Goal: Check status: Check status

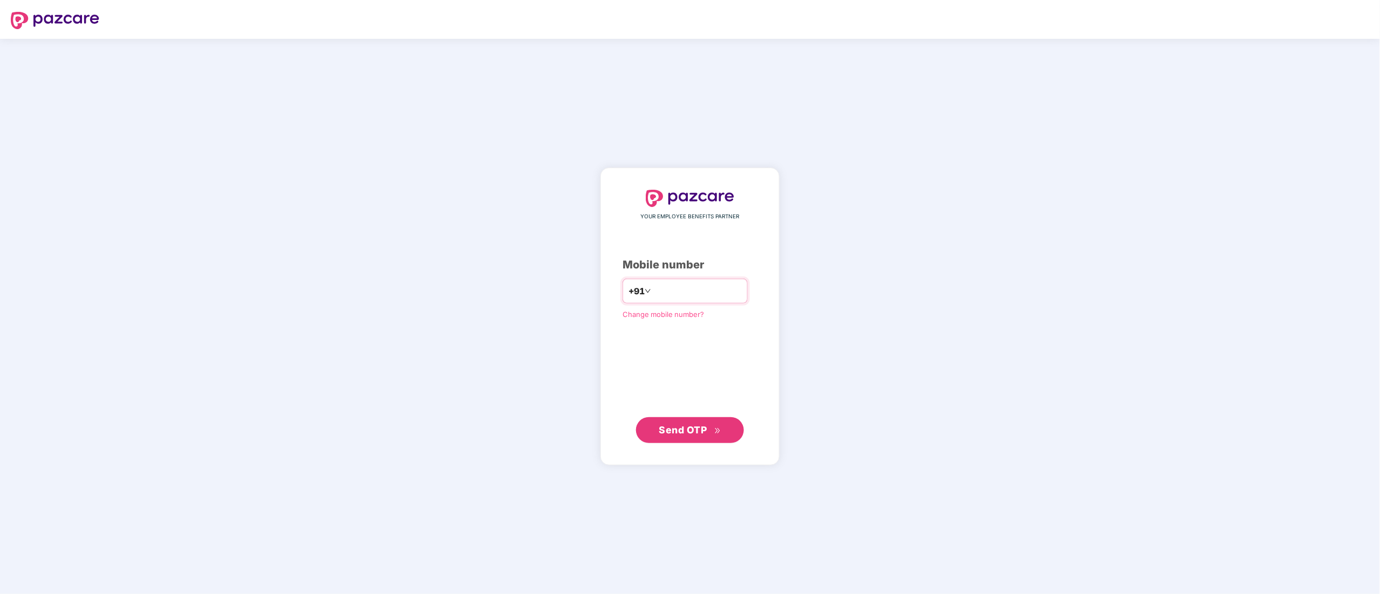
type input "**********"
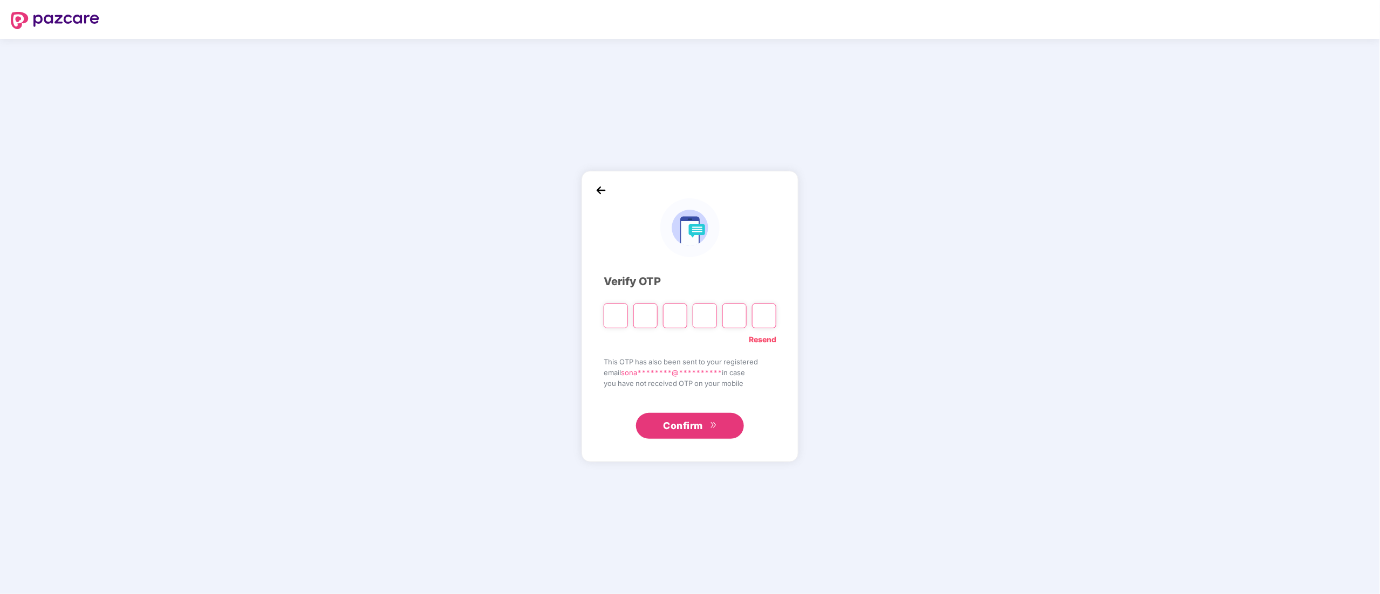
paste input "*"
type input "*"
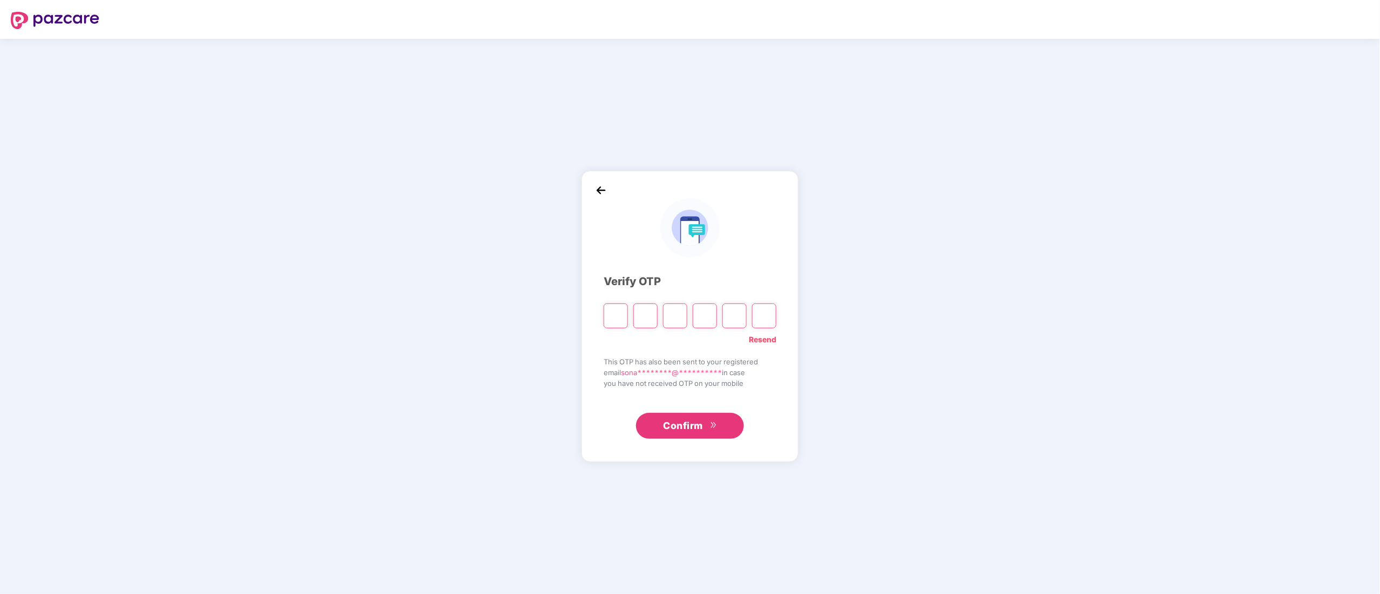
type input "*"
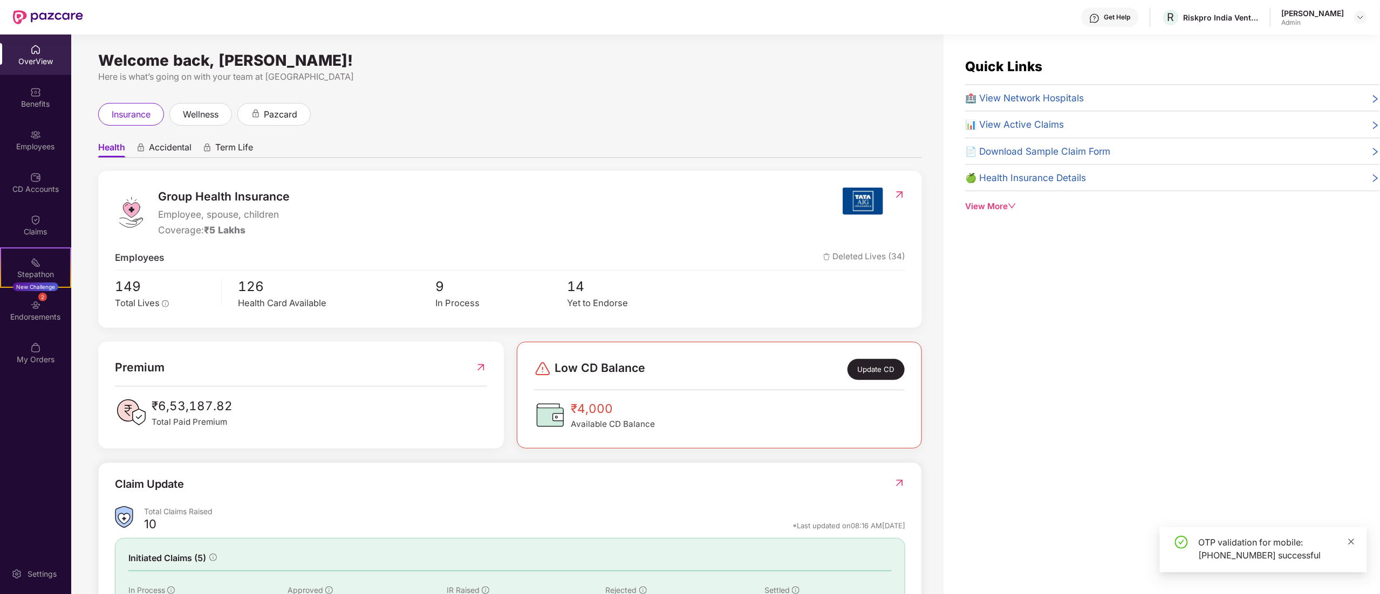
click at [1349, 542] on icon "close" at bounding box center [1352, 542] width 8 height 8
click at [39, 44] on img at bounding box center [35, 49] width 11 height 11
click at [1232, 342] on div "Quick Links 🏥 View Network Hospitals 📊 View Active Claims 📄 Download Sample Cla…" at bounding box center [1161, 332] width 436 height 594
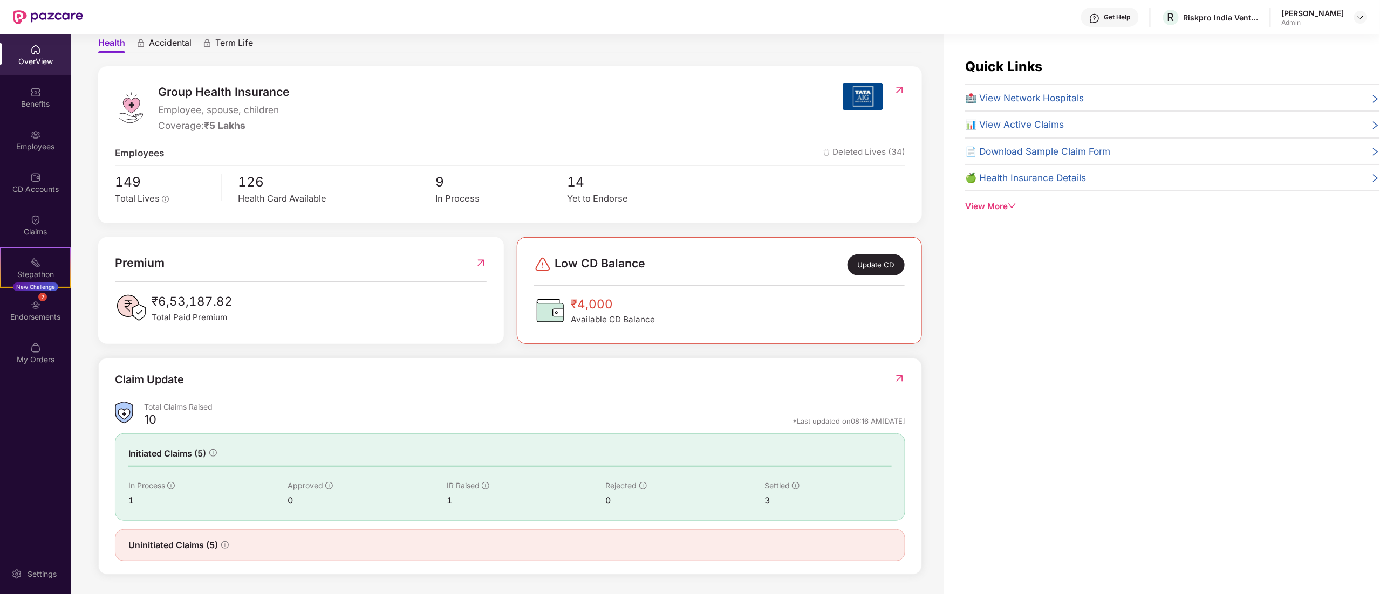
click at [152, 407] on div "Total Claims Raised" at bounding box center [524, 407] width 761 height 10
click at [38, 167] on div "CD Accounts" at bounding box center [35, 182] width 71 height 40
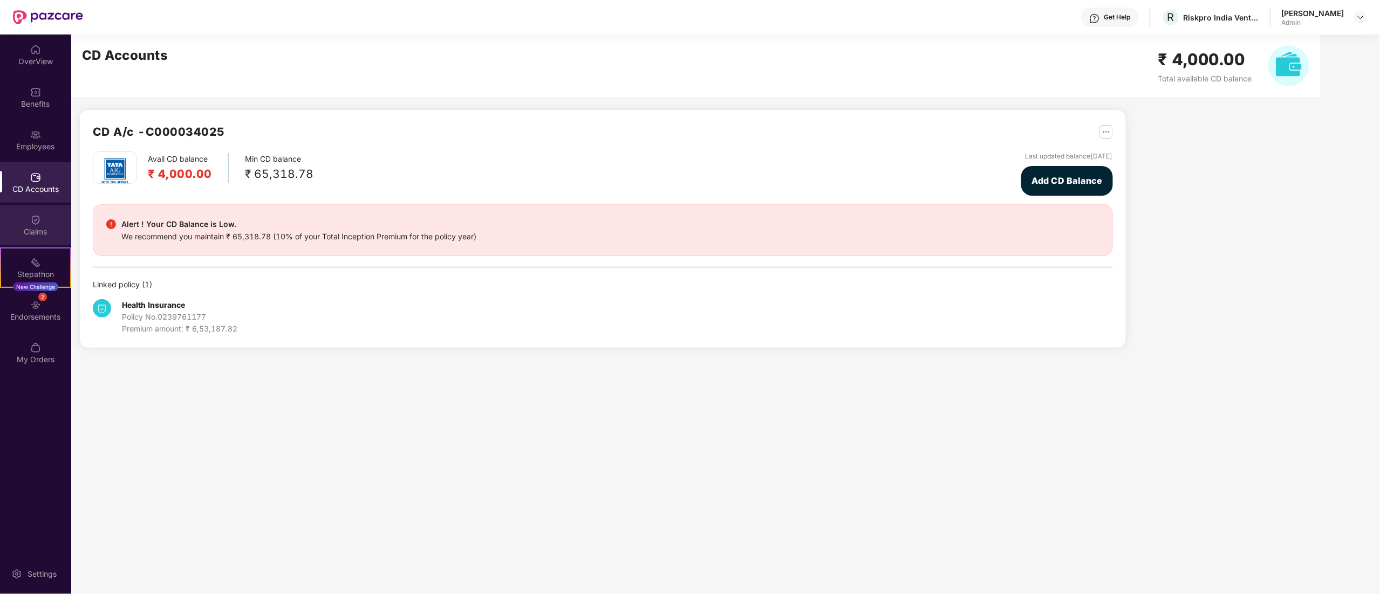
click at [32, 224] on div "Claims" at bounding box center [35, 225] width 71 height 40
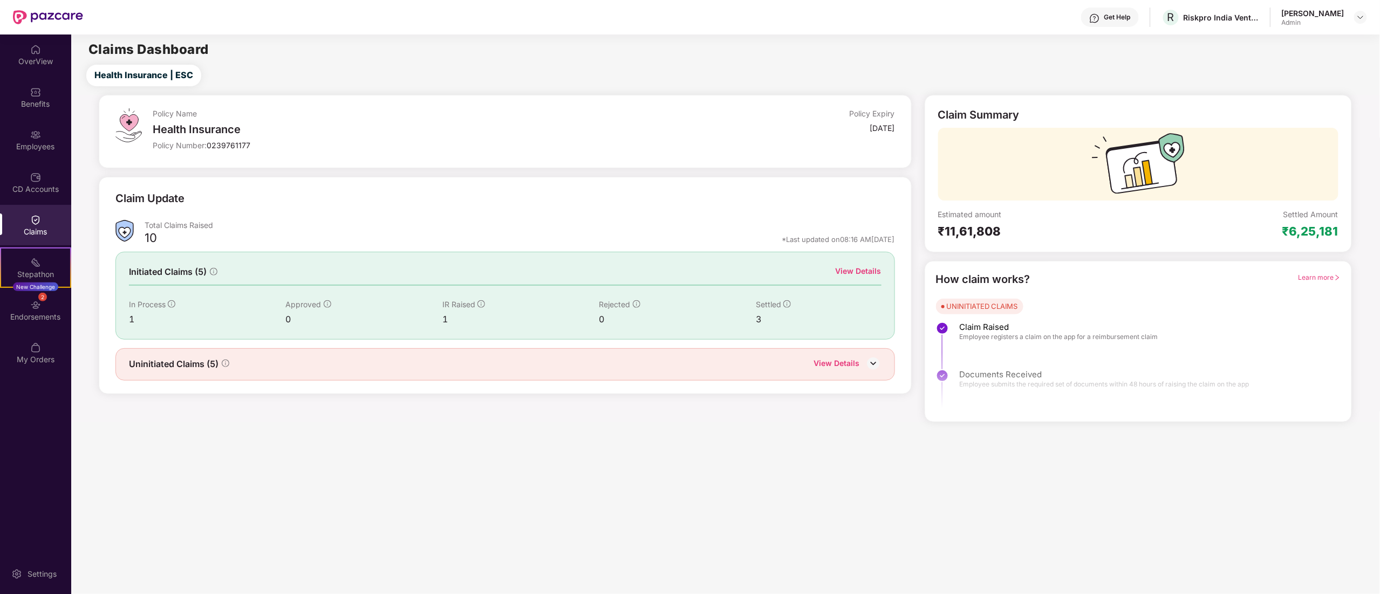
click at [866, 263] on div "Initiated Claims (5) View Details In Process 1 Approved 0 IR Raised 1 Rejected …" at bounding box center [504, 295] width 779 height 87
click at [865, 270] on div "View Details" at bounding box center [859, 271] width 46 height 12
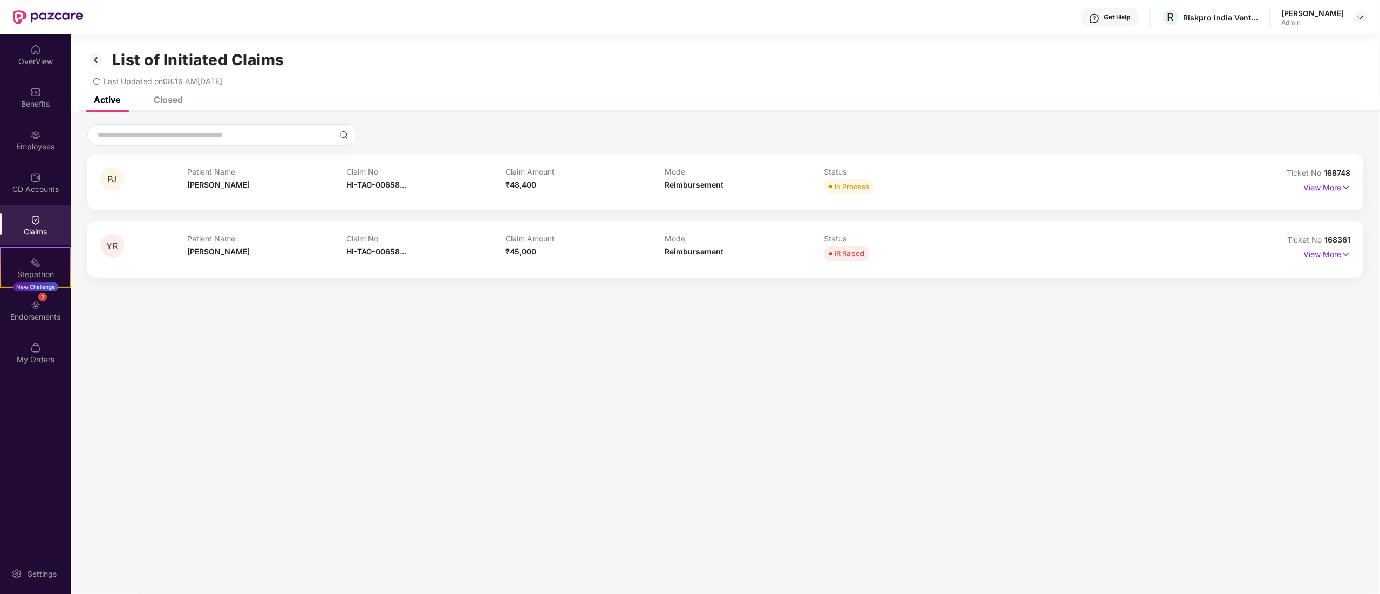
click at [1317, 193] on p "View More" at bounding box center [1327, 186] width 47 height 15
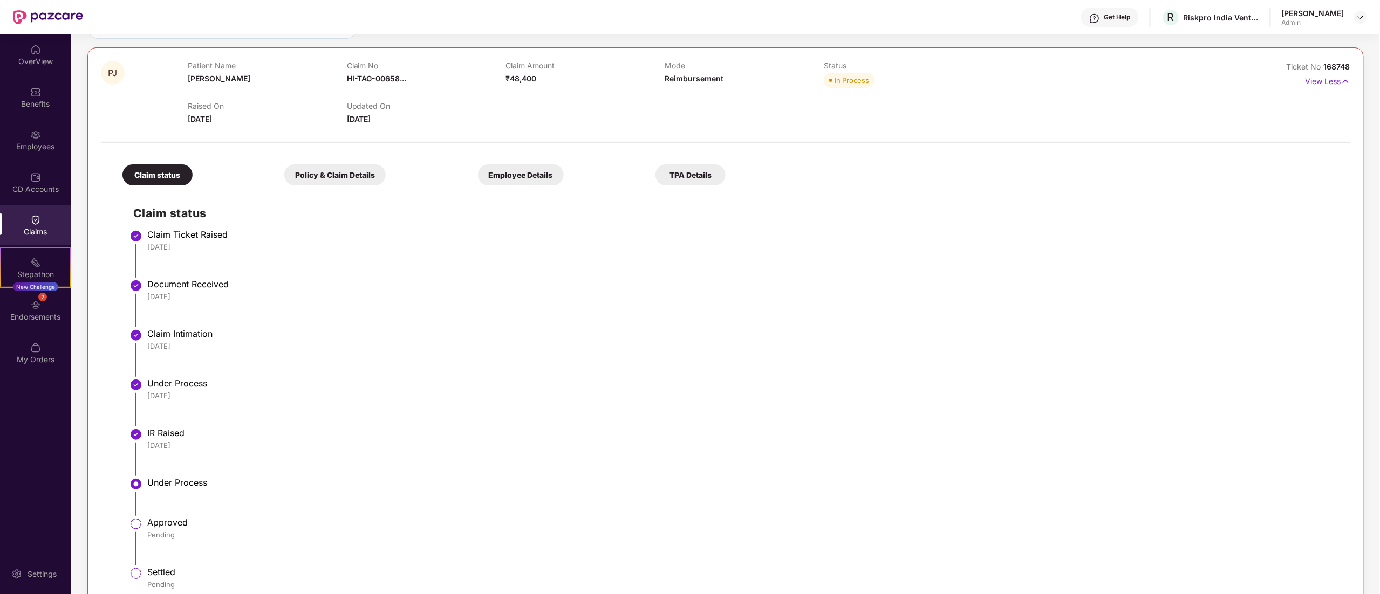
scroll to position [108, 0]
click at [156, 530] on div "Pending" at bounding box center [743, 534] width 1192 height 10
drag, startPoint x: 145, startPoint y: 523, endPoint x: 195, endPoint y: 532, distance: 50.4
click at [195, 532] on li "Approved Pending" at bounding box center [736, 545] width 1206 height 50
click at [195, 534] on div "Pending" at bounding box center [743, 534] width 1192 height 10
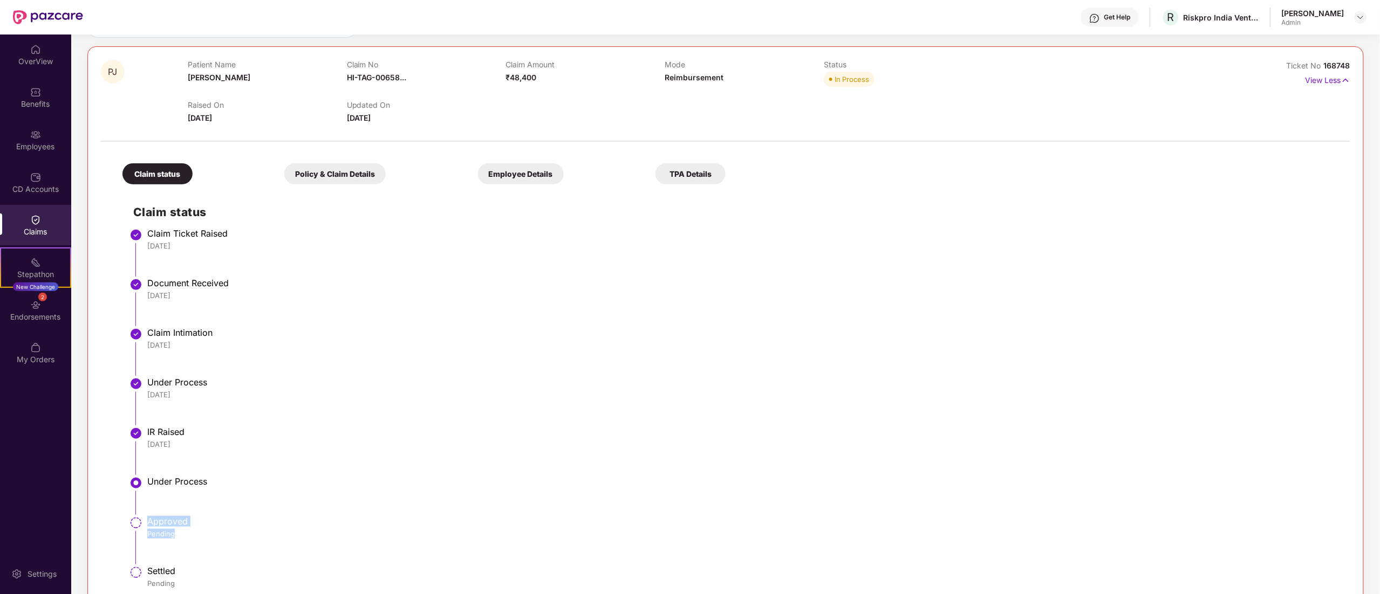
click at [163, 579] on div "Pending" at bounding box center [743, 584] width 1192 height 10
click at [147, 519] on li "Under Process" at bounding box center [736, 500] width 1206 height 40
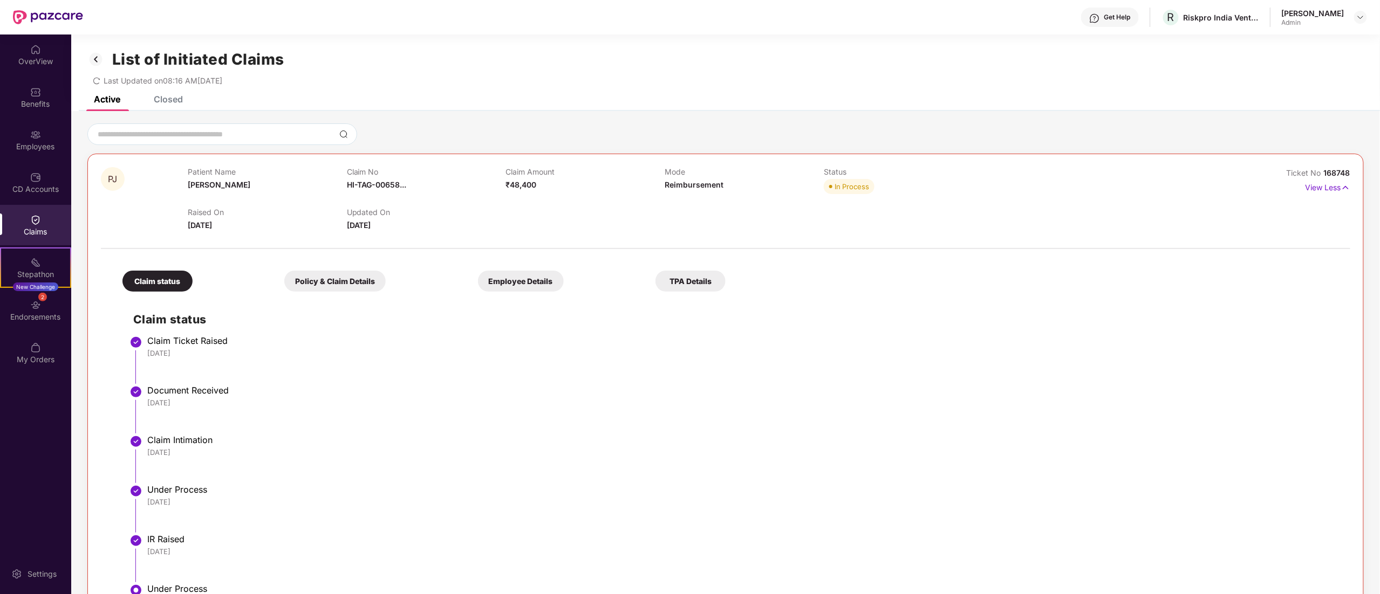
scroll to position [0, 0]
click at [95, 62] on img at bounding box center [95, 60] width 17 height 18
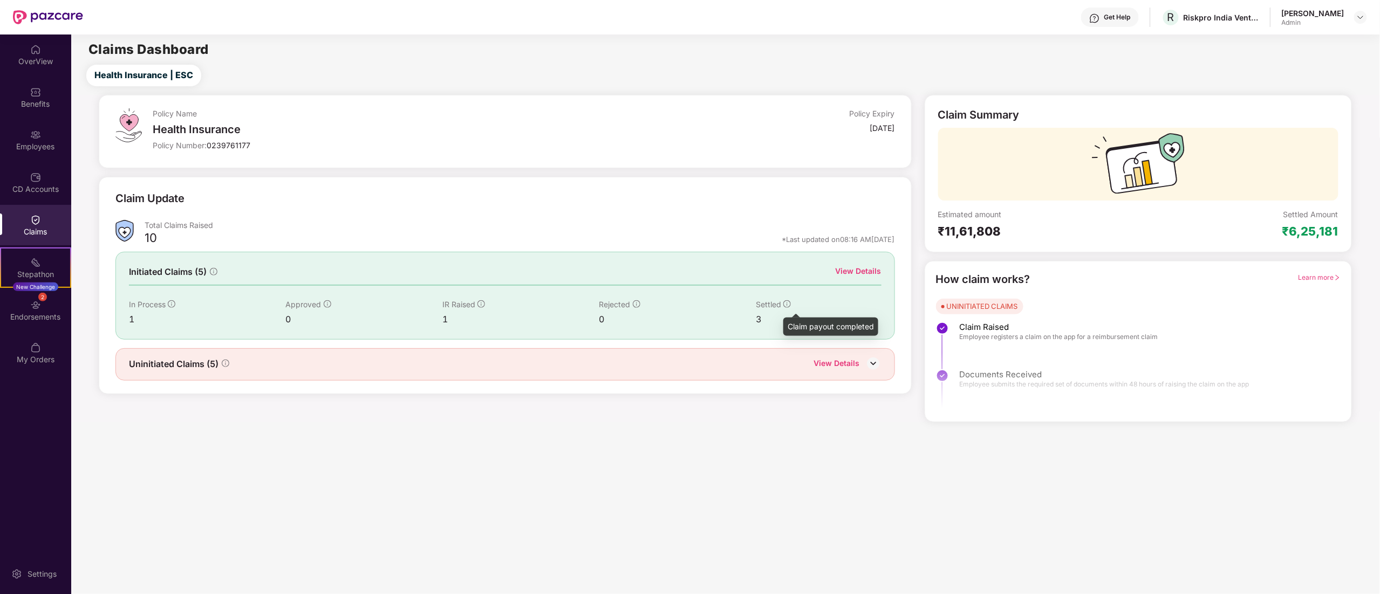
click at [849, 262] on div "Initiated Claims (5) View Details In Process 1 Approved 0 IR Raised 1 Rejected …" at bounding box center [504, 295] width 779 height 87
click at [855, 272] on div "View Details" at bounding box center [859, 271] width 46 height 12
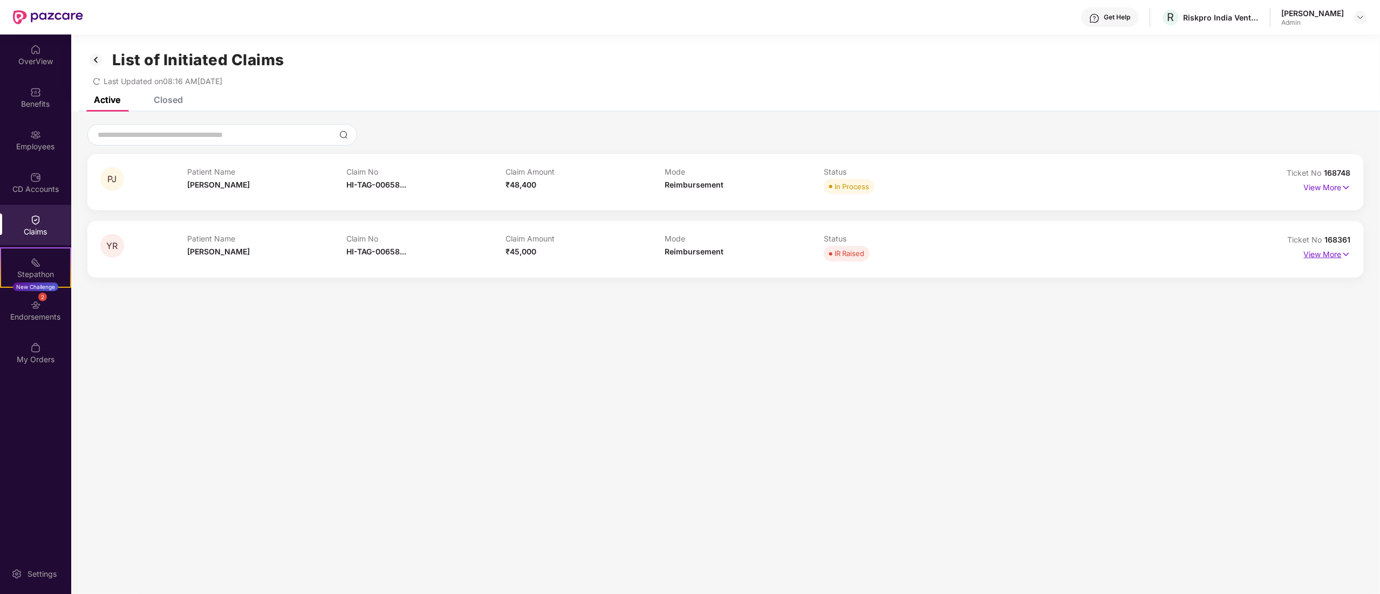
click at [1317, 259] on p "View More" at bounding box center [1327, 253] width 47 height 15
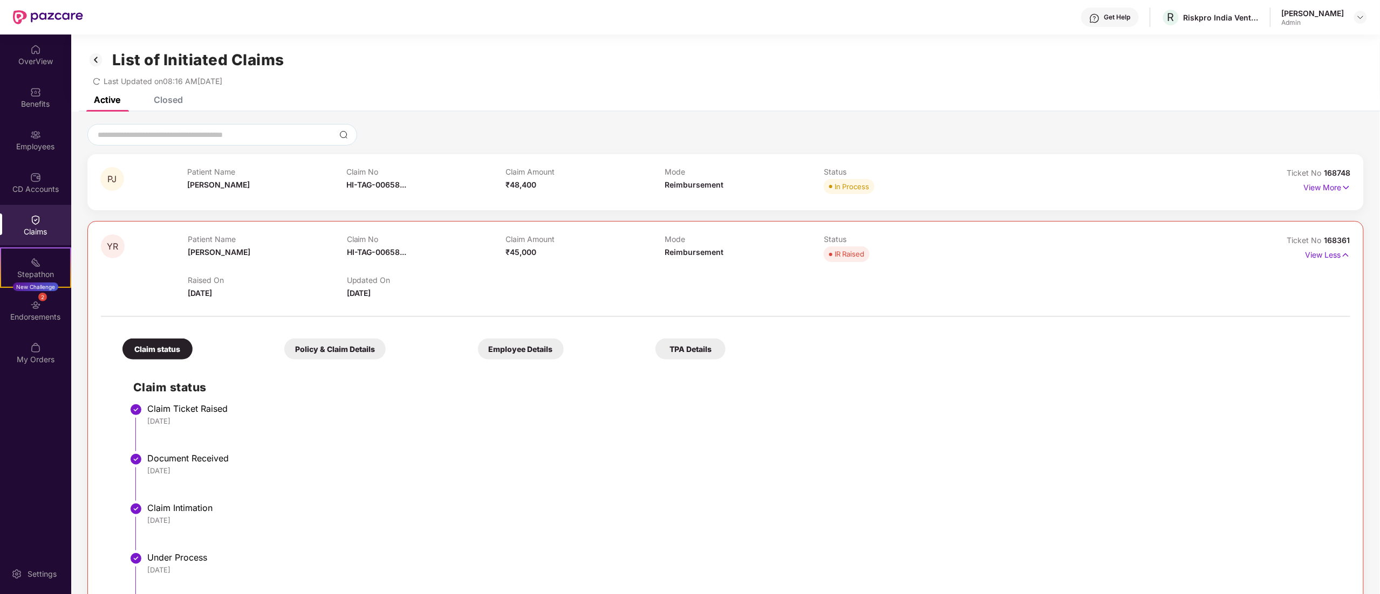
click at [1240, 293] on div "Ticket No 168361 View Less" at bounding box center [1272, 267] width 156 height 64
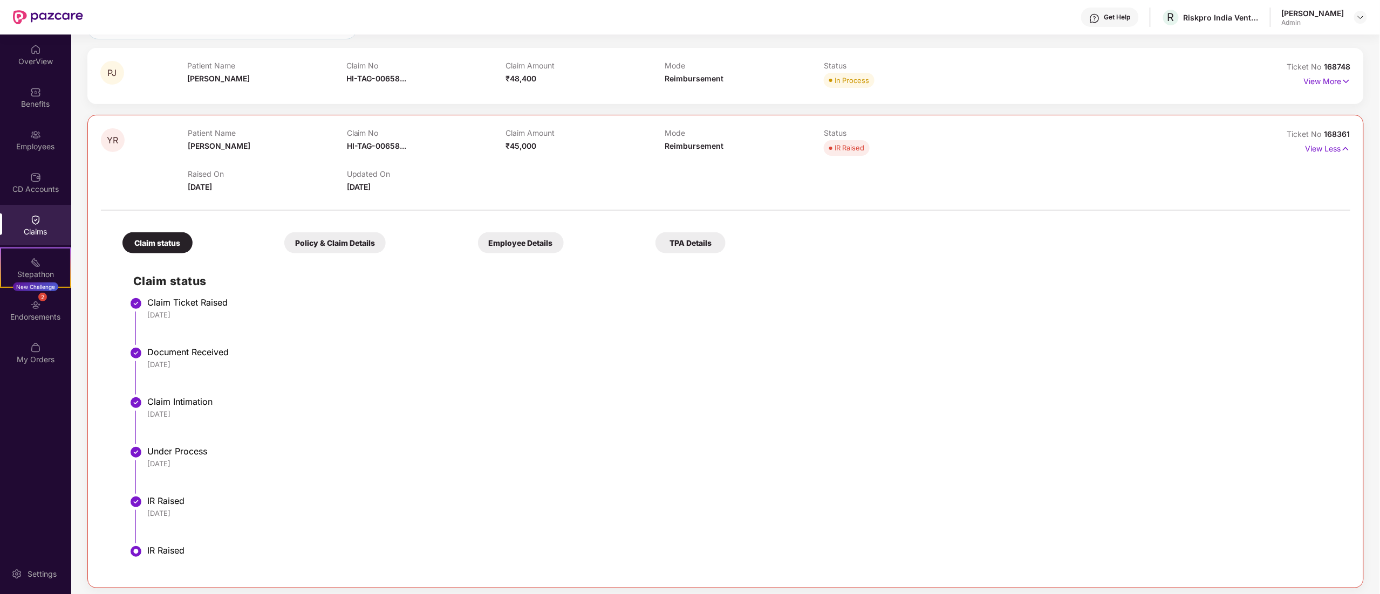
scroll to position [111, 0]
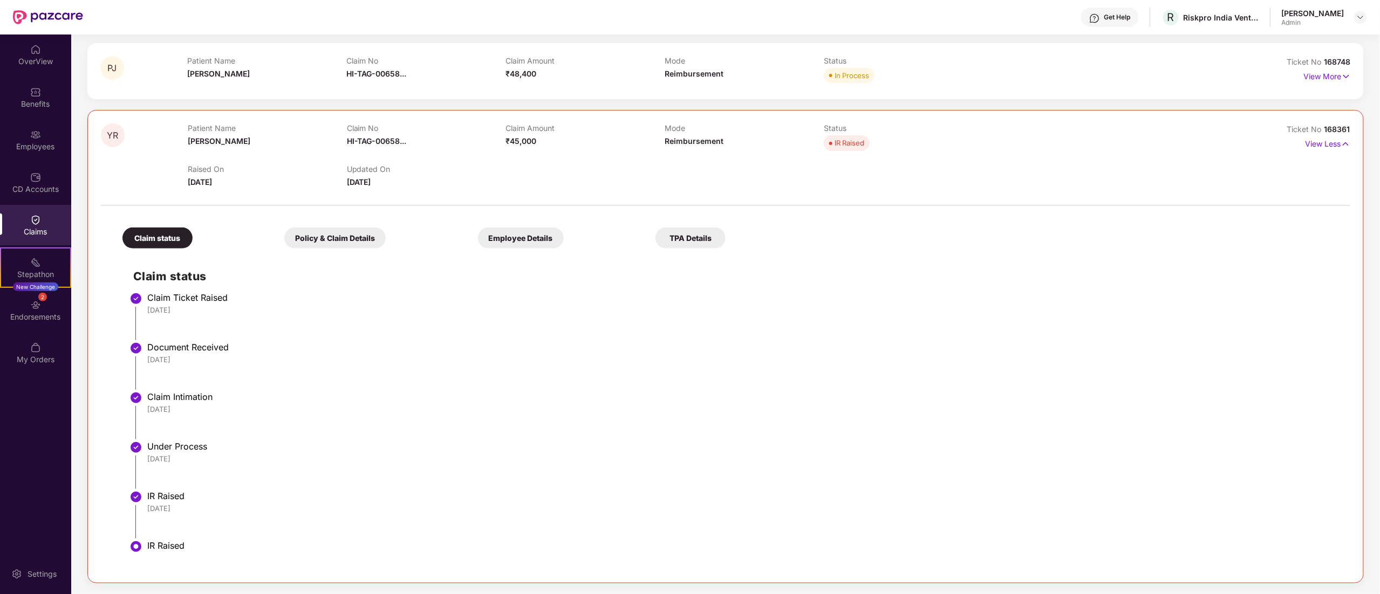
click at [810, 71] on div "Mode Reimbursement" at bounding box center [744, 71] width 159 height 30
click at [863, 71] on div "In Process" at bounding box center [852, 75] width 35 height 11
click at [1329, 80] on p "View More" at bounding box center [1327, 75] width 47 height 15
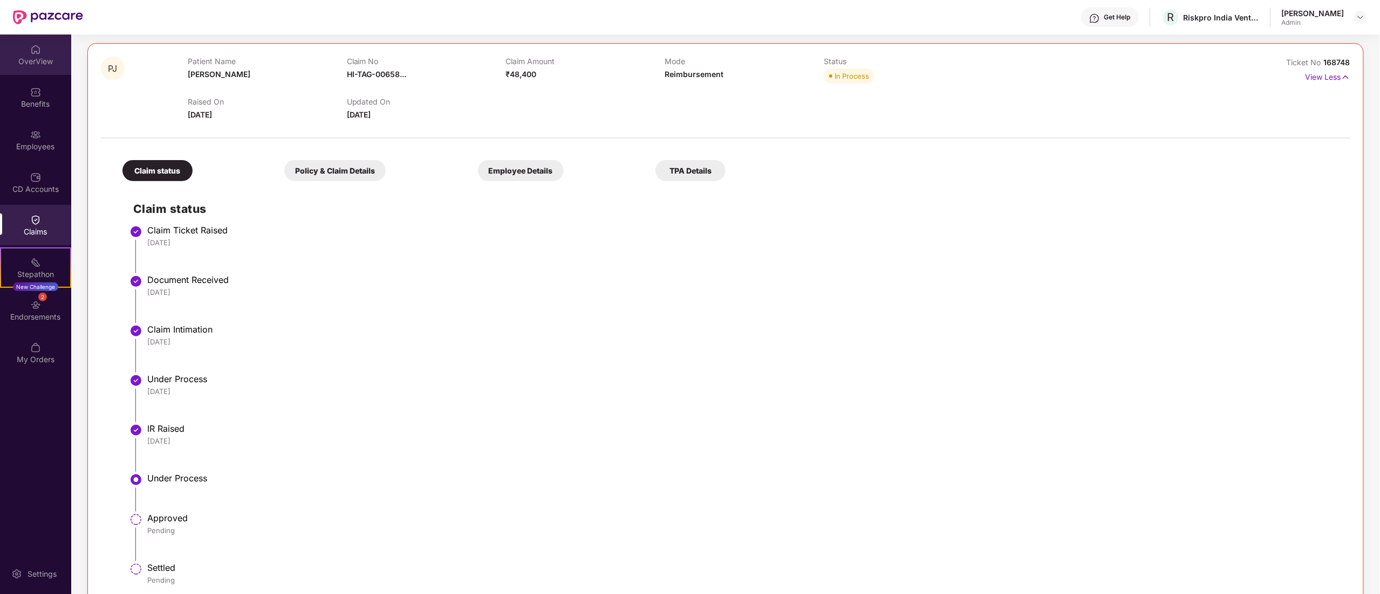
click at [35, 53] on img at bounding box center [35, 49] width 11 height 11
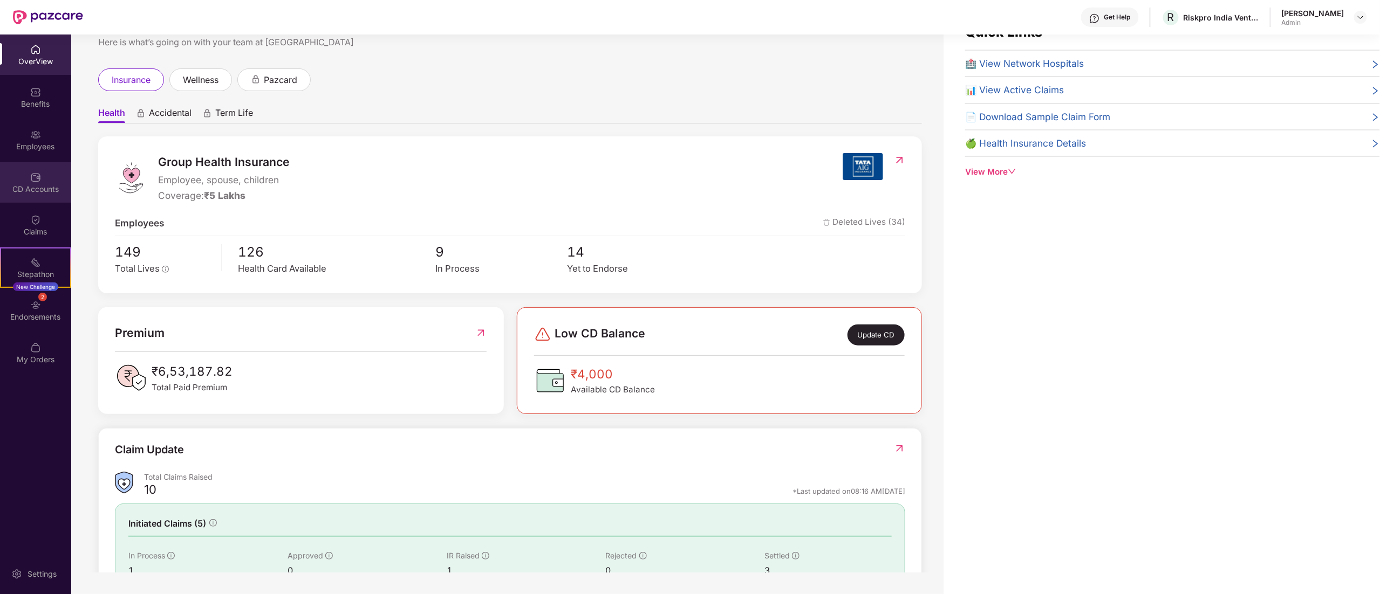
click at [20, 186] on div "CD Accounts" at bounding box center [35, 189] width 71 height 11
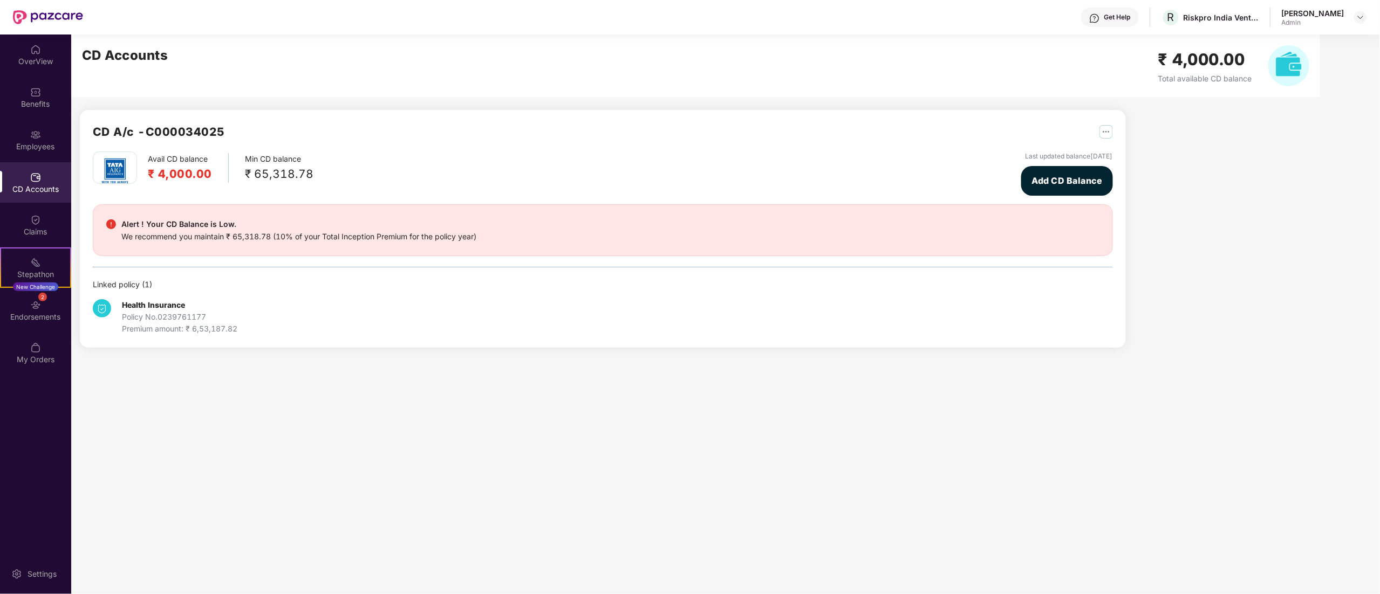
scroll to position [0, 0]
click at [44, 161] on div "OverView Benefits Employees CD Accounts Claims Stepathon New Challenge 2 Endors…" at bounding box center [35, 205] width 71 height 341
click at [33, 134] on img at bounding box center [35, 134] width 11 height 11
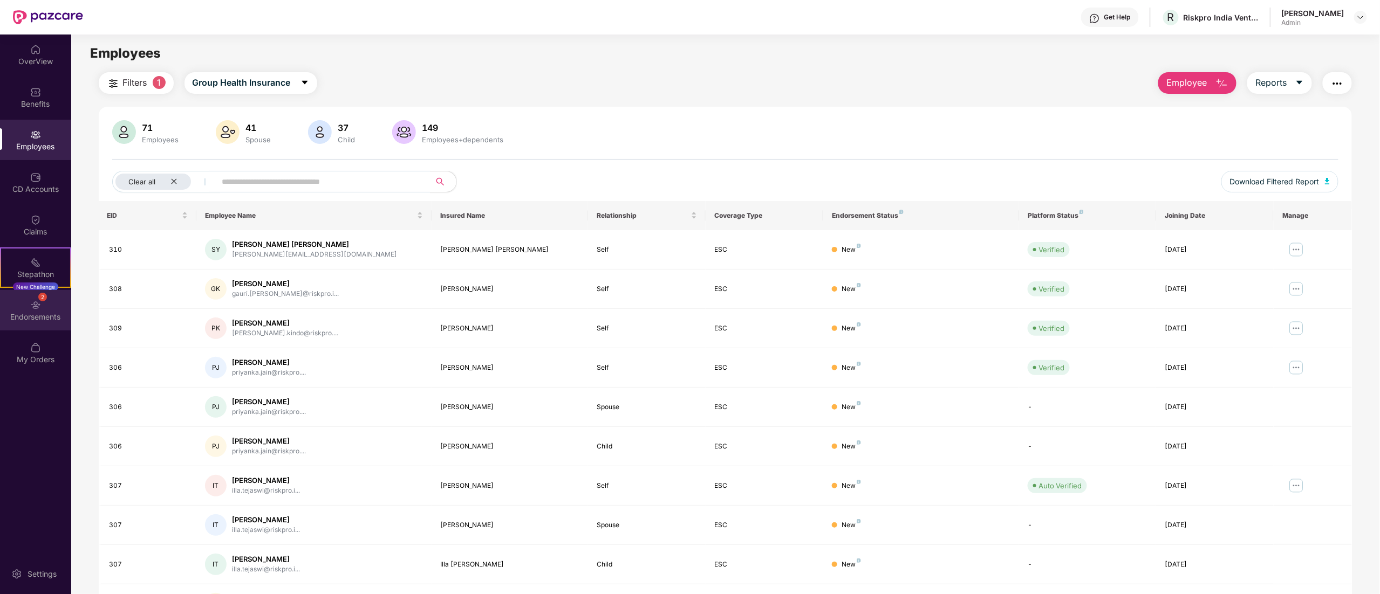
click at [22, 313] on div "Endorsements" at bounding box center [35, 317] width 71 height 11
